Goal: Task Accomplishment & Management: Manage account settings

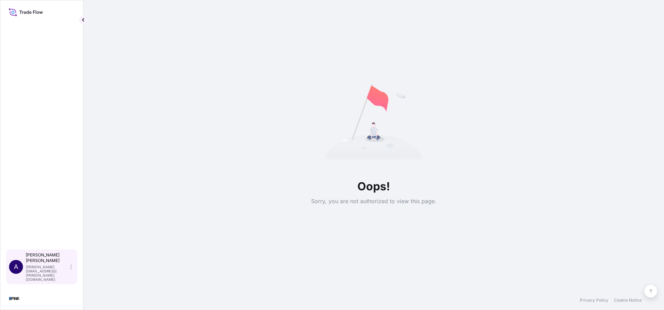
click at [71, 271] on div "[PERSON_NAME] [PERSON_NAME][EMAIL_ADDRESS][PERSON_NAME][DOMAIN_NAME]" at bounding box center [50, 266] width 49 height 29
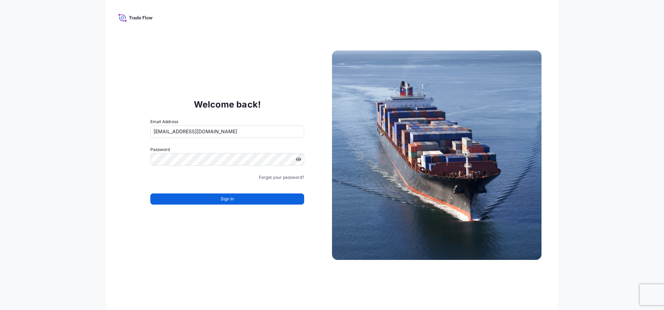
click at [239, 128] on input "[EMAIL_ADDRESS][DOMAIN_NAME]" at bounding box center [227, 131] width 154 height 13
type input "T"
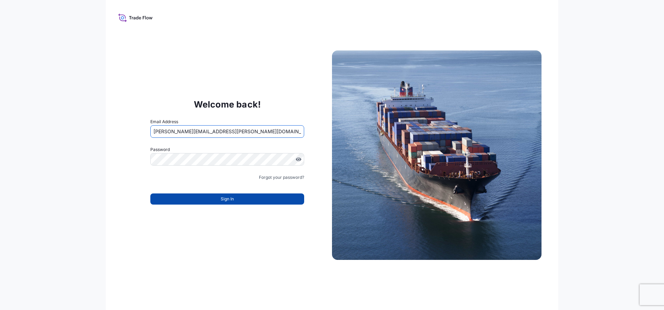
click at [205, 197] on button "Sign In" at bounding box center [227, 198] width 154 height 11
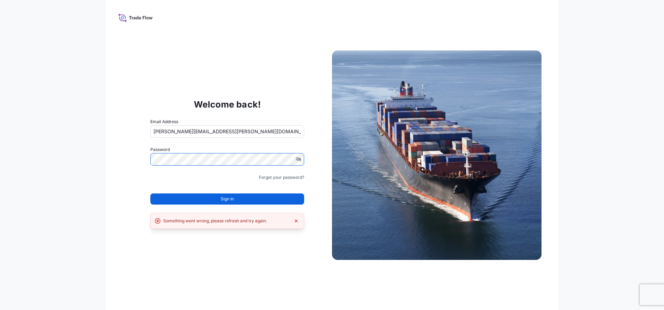
click at [115, 182] on div "Welcome back! Email Address [PERSON_NAME][EMAIL_ADDRESS][PERSON_NAME][DOMAIN_NA…" at bounding box center [332, 155] width 452 height 310
click at [204, 133] on input "[PERSON_NAME][EMAIL_ADDRESS][PERSON_NAME][DOMAIN_NAME]" at bounding box center [227, 131] width 154 height 13
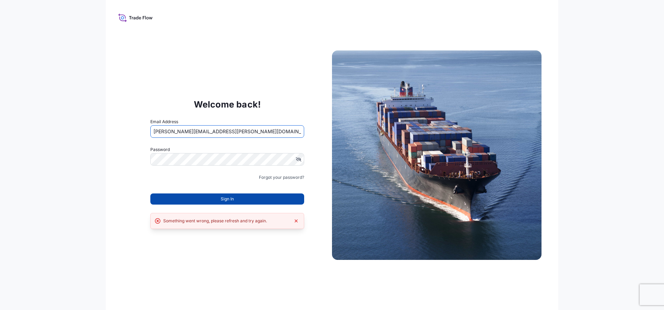
click at [185, 195] on button "Sign In" at bounding box center [227, 198] width 154 height 11
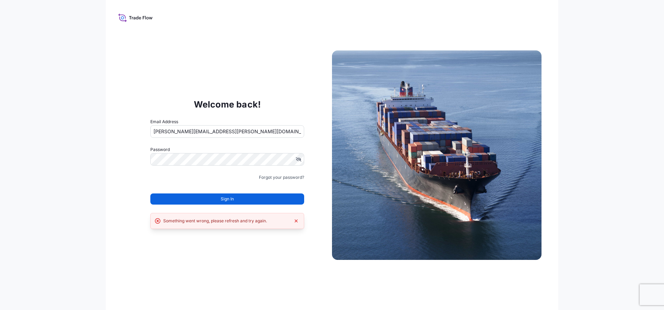
click at [208, 132] on input "[PERSON_NAME][EMAIL_ADDRESS][PERSON_NAME][DOMAIN_NAME]" at bounding box center [227, 131] width 154 height 13
click at [230, 194] on button "Sign In" at bounding box center [227, 198] width 154 height 11
drag, startPoint x: 267, startPoint y: 131, endPoint x: 146, endPoint y: 133, distance: 121.1
click at [146, 133] on div "Welcome back! Email Address [PERSON_NAME][EMAIL_ADDRESS][PERSON_NAME][DOMAIN_NA…" at bounding box center [226, 154] width 209 height 143
paste input "e"
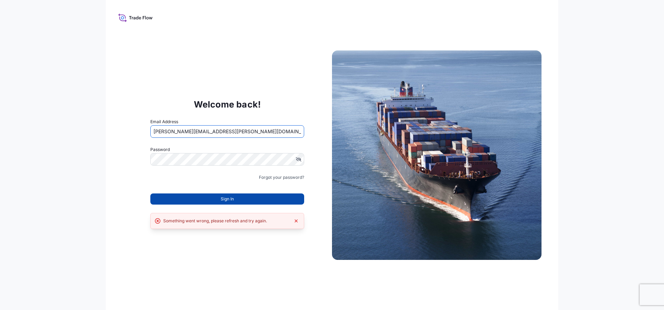
type input "[PERSON_NAME][EMAIL_ADDRESS][PERSON_NAME][DOMAIN_NAME]"
click at [245, 195] on button "Sign In" at bounding box center [227, 198] width 154 height 11
click at [234, 198] on span "Sign In" at bounding box center [227, 198] width 13 height 7
